Goal: Navigation & Orientation: Find specific page/section

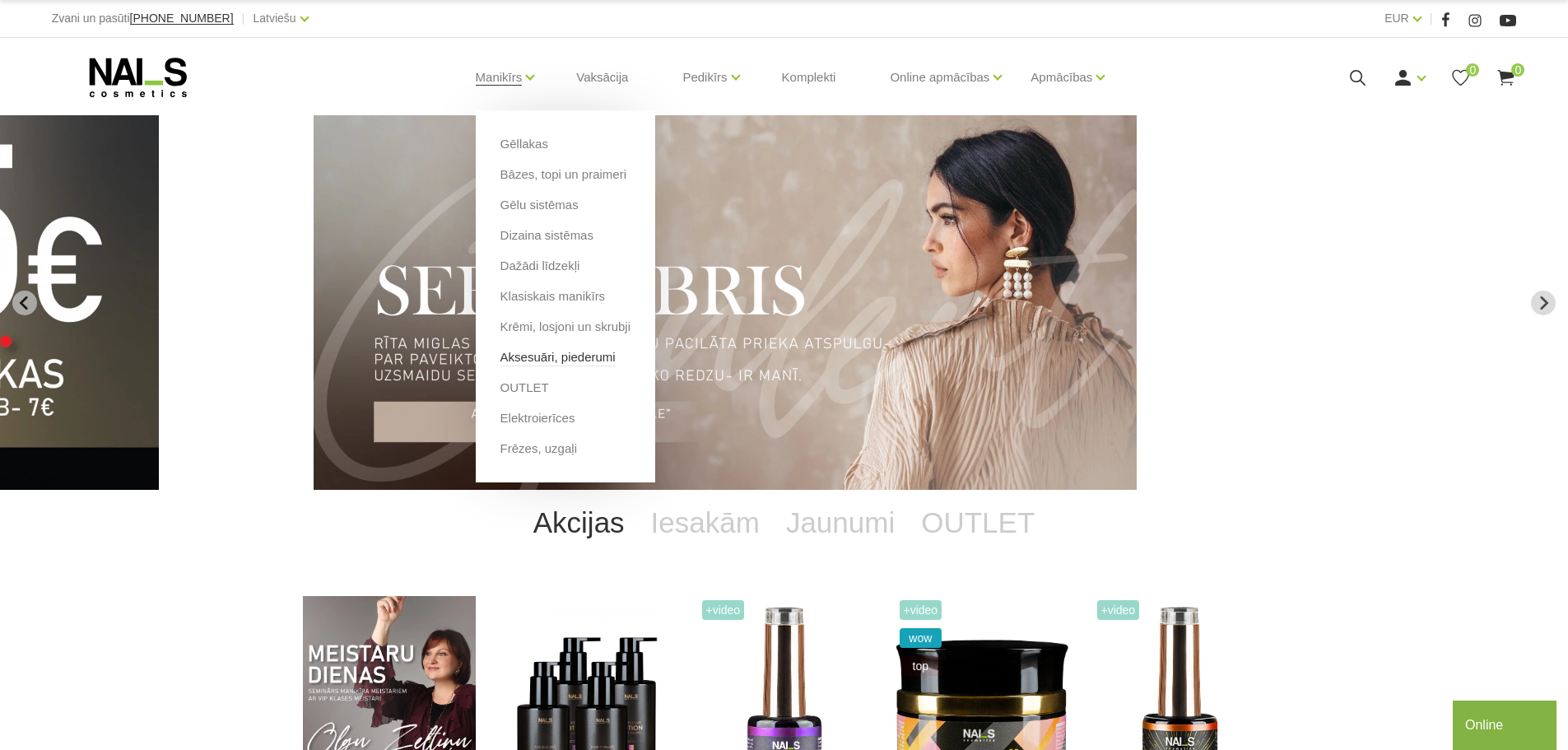
click at [544, 355] on link "Aksesuāri, piederumi" at bounding box center [558, 357] width 115 height 18
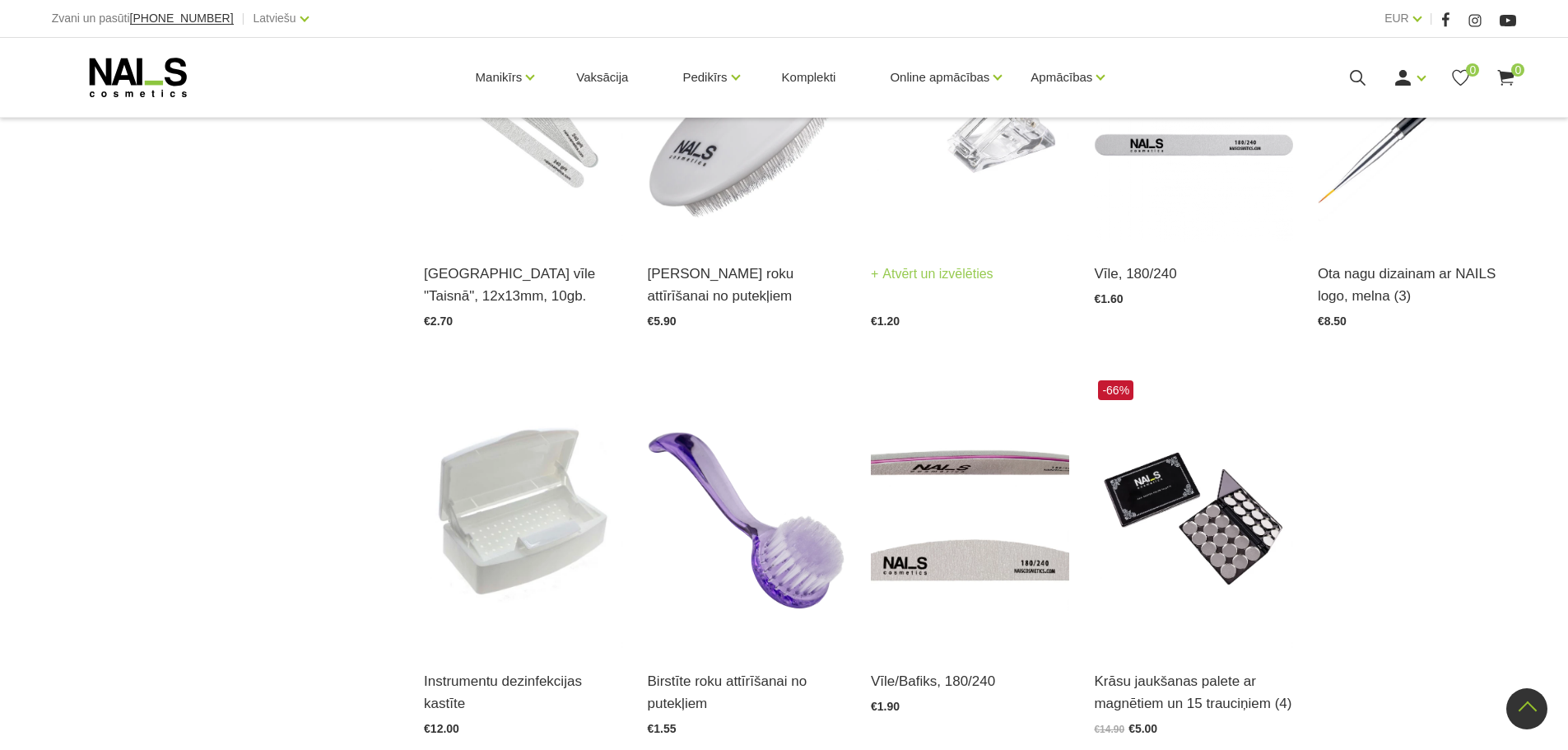
scroll to position [1893, 0]
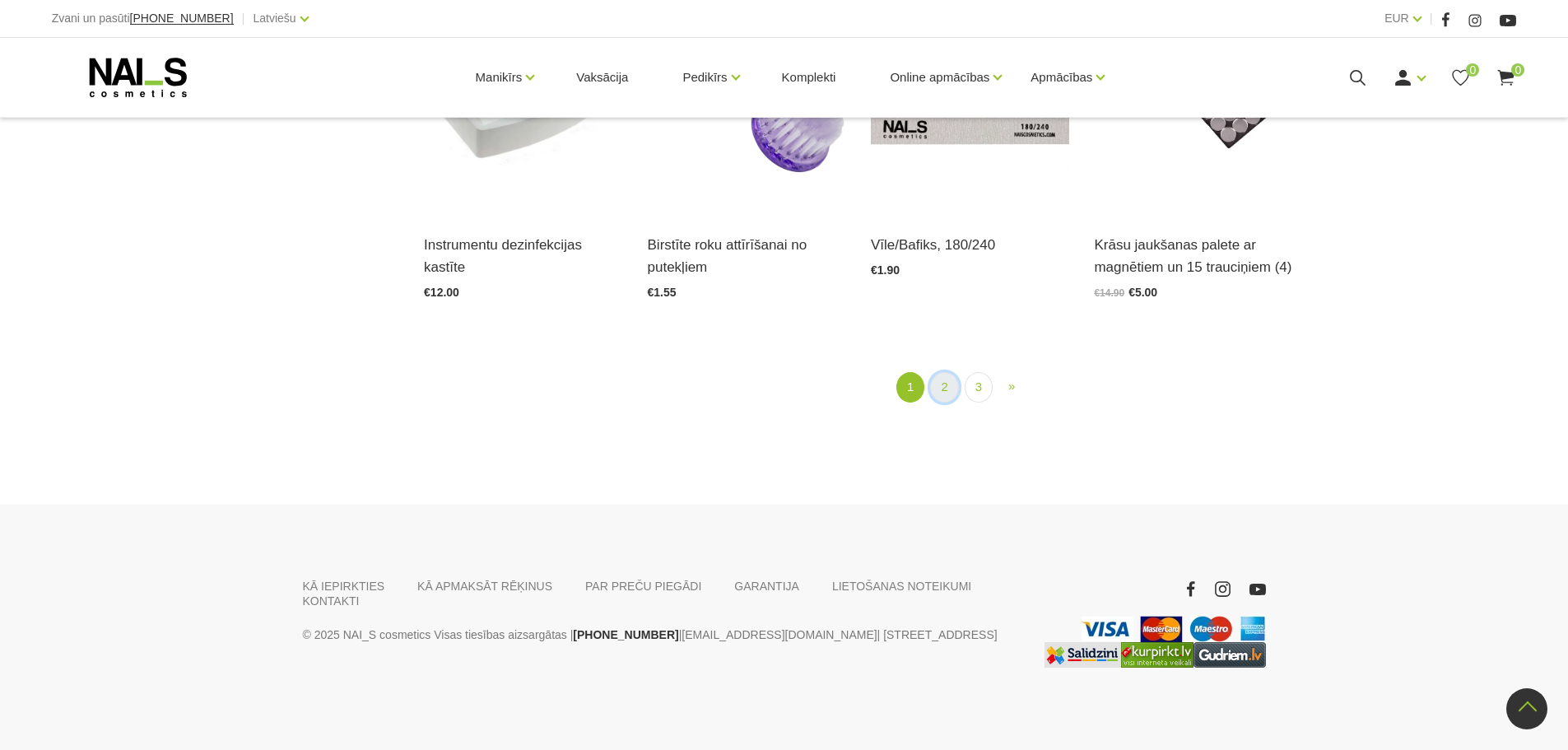
click at [939, 381] on link "2" at bounding box center [943, 387] width 28 height 30
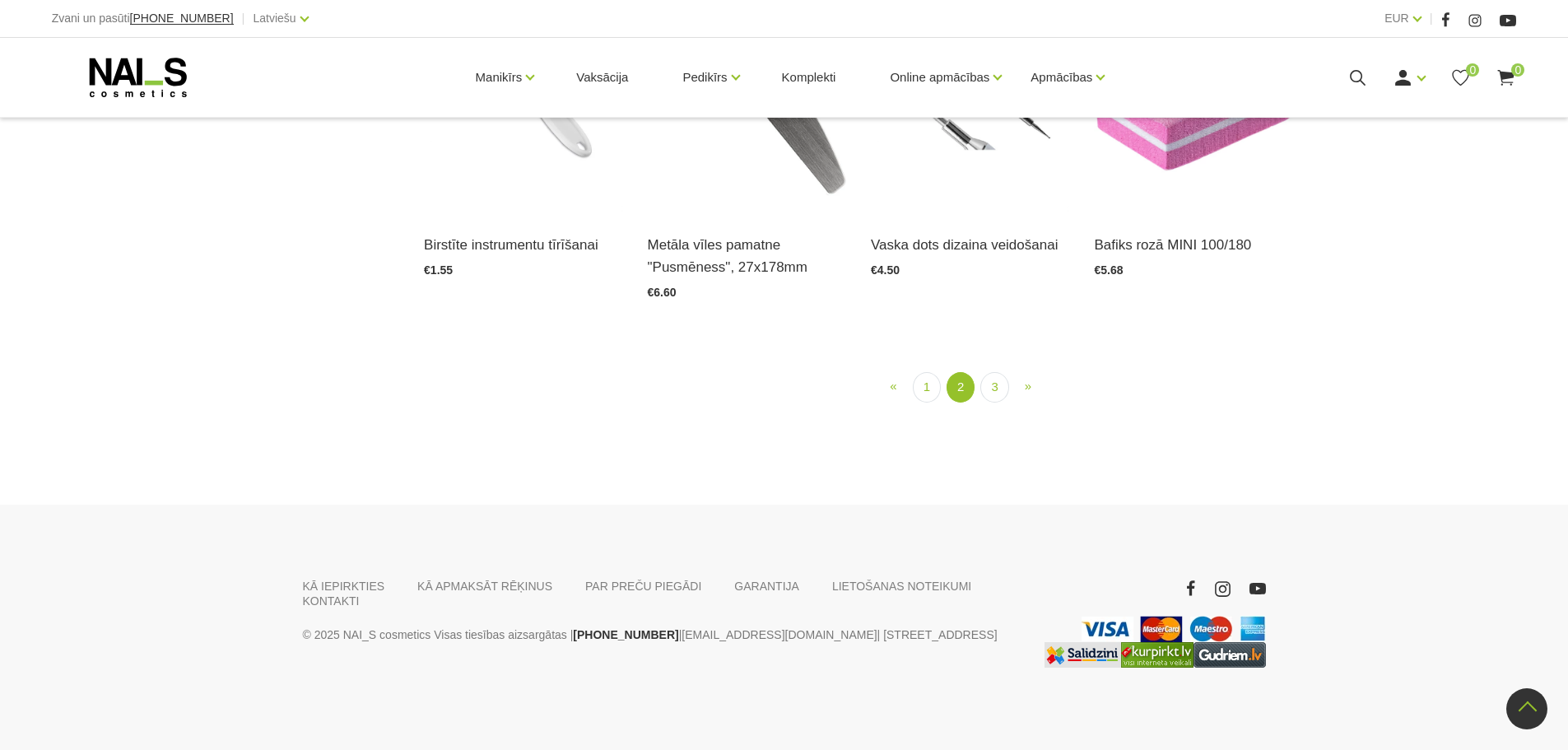
scroll to position [1901, 0]
click at [999, 402] on link "3" at bounding box center [993, 387] width 28 height 30
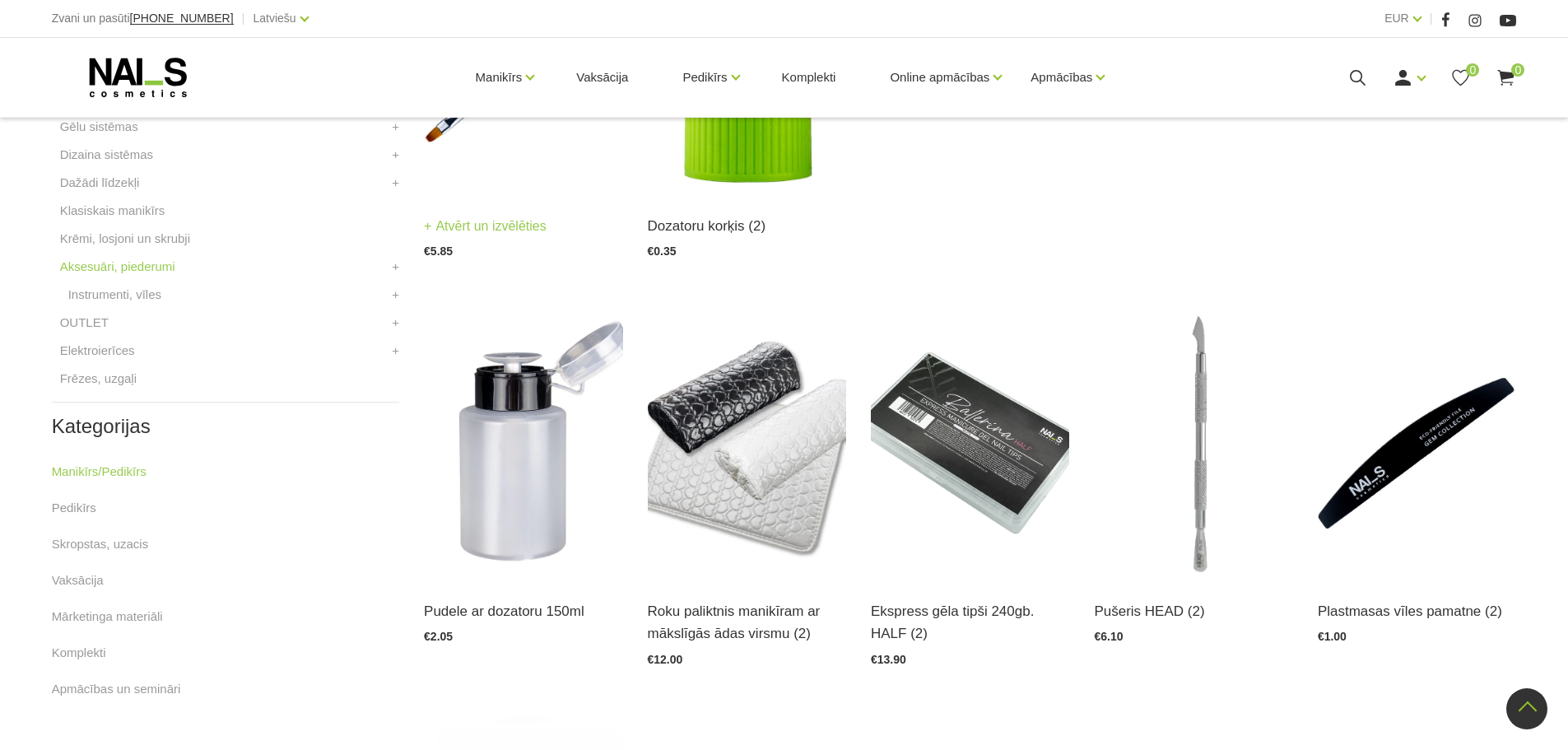
scroll to position [533, 0]
